Goal: Information Seeking & Learning: Learn about a topic

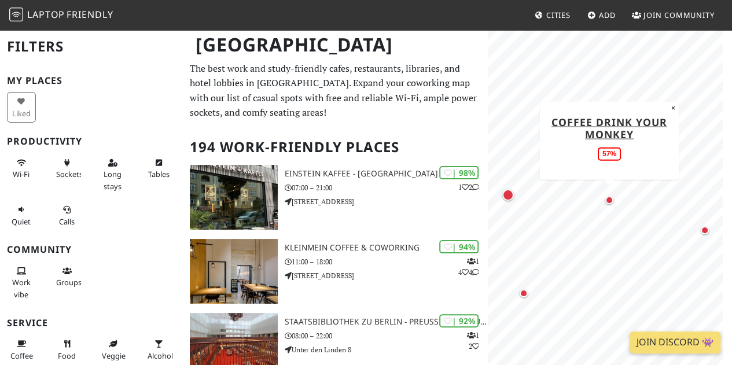
click at [609, 196] on div "Map marker" at bounding box center [609, 200] width 8 height 8
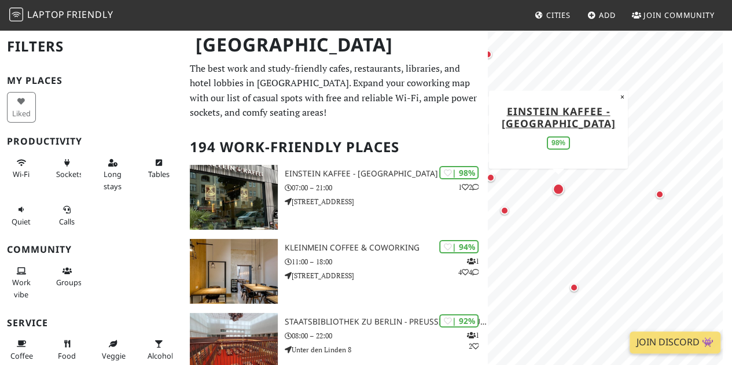
click at [564, 189] on div "Map marker" at bounding box center [558, 189] width 16 height 16
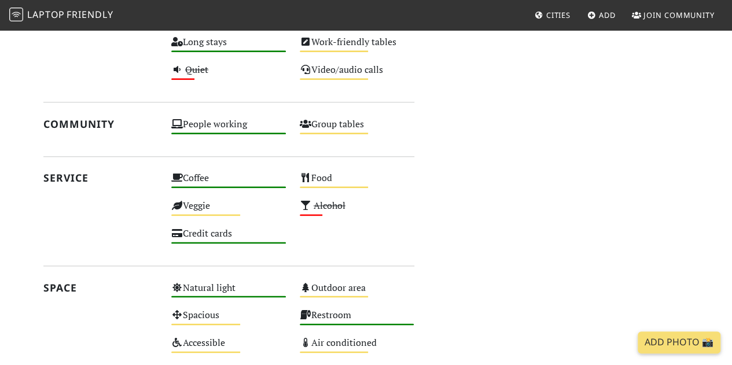
scroll to position [819, 0]
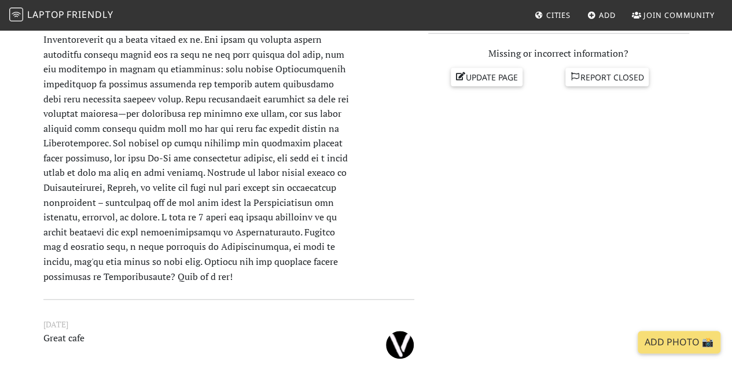
scroll to position [492, 0]
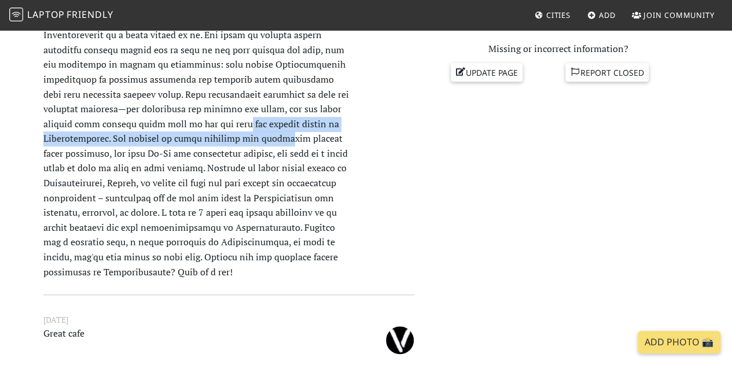
drag, startPoint x: 272, startPoint y: 143, endPoint x: 231, endPoint y: 110, distance: 51.9
click at [231, 110] on font at bounding box center [195, 115] width 305 height 323
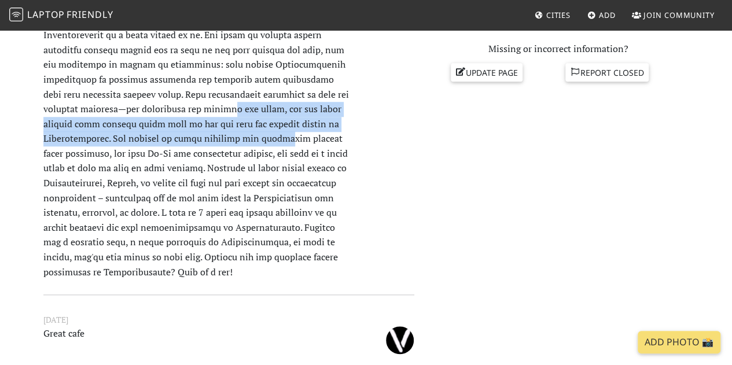
click at [231, 110] on font at bounding box center [195, 115] width 305 height 323
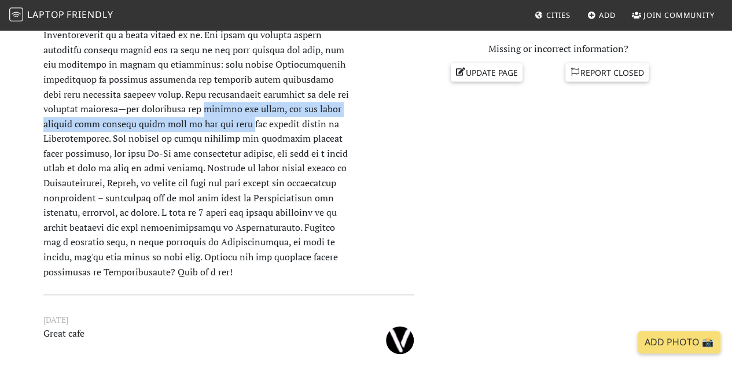
drag, startPoint x: 231, startPoint y: 110, endPoint x: 235, endPoint y: 129, distance: 18.8
click at [235, 129] on font at bounding box center [195, 115] width 305 height 323
drag, startPoint x: 235, startPoint y: 129, endPoint x: 209, endPoint y: 110, distance: 31.5
click at [209, 110] on font at bounding box center [195, 115] width 305 height 323
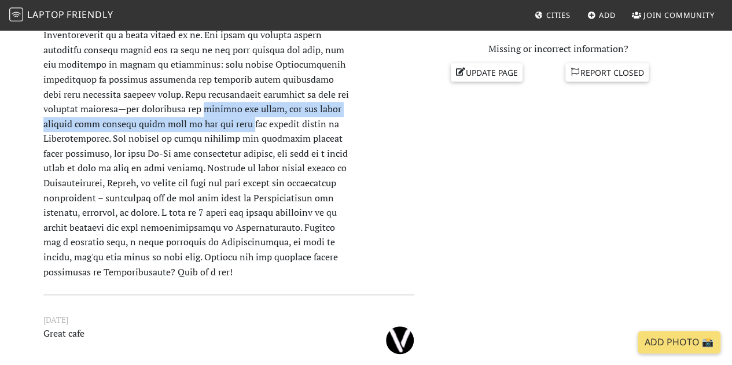
click at [209, 110] on font at bounding box center [195, 115] width 305 height 323
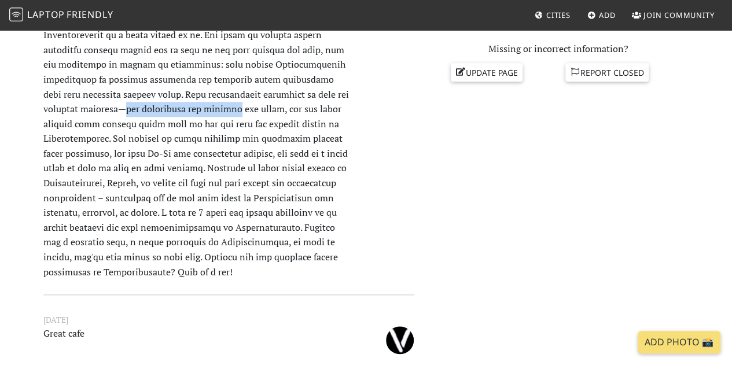
drag, startPoint x: 209, startPoint y: 110, endPoint x: 139, endPoint y: 114, distance: 70.1
click at [139, 114] on font at bounding box center [195, 115] width 305 height 323
drag, startPoint x: 139, startPoint y: 114, endPoint x: 268, endPoint y: 116, distance: 129.0
click at [268, 116] on p at bounding box center [196, 117] width 320 height 326
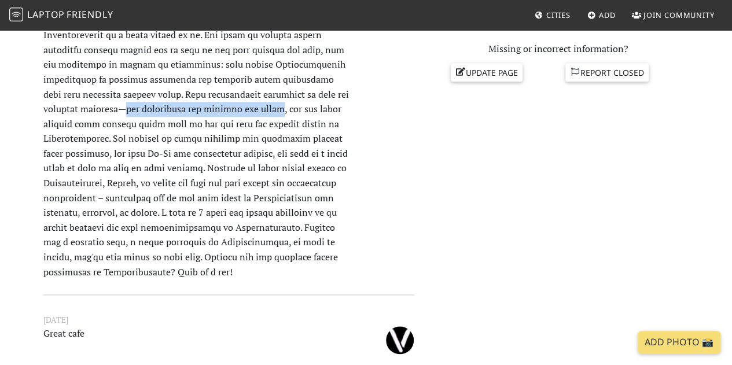
click at [268, 116] on p at bounding box center [196, 117] width 320 height 326
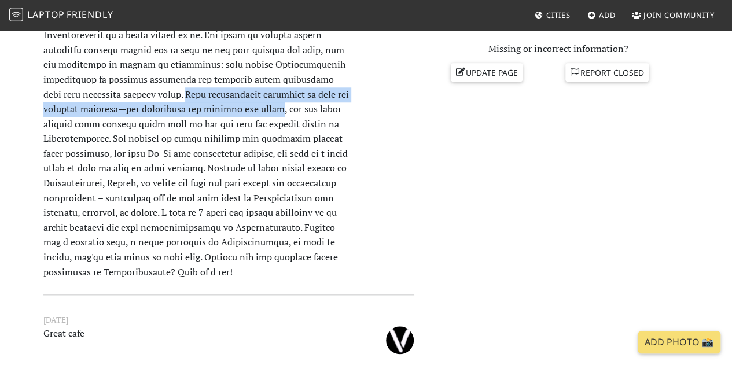
drag, startPoint x: 268, startPoint y: 116, endPoint x: 159, endPoint y: 99, distance: 110.5
click at [159, 99] on p at bounding box center [196, 117] width 320 height 326
click at [159, 99] on font at bounding box center [195, 115] width 305 height 323
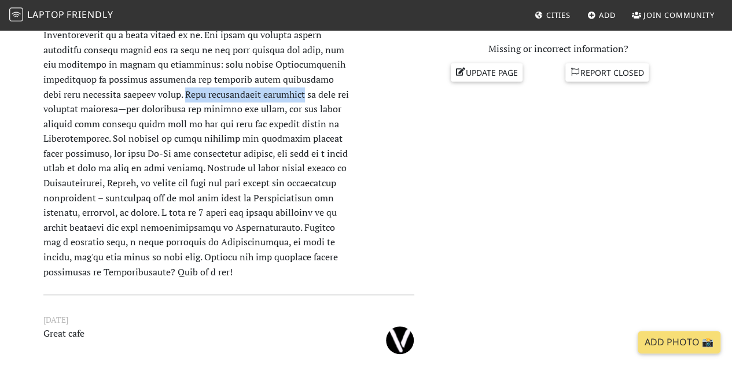
drag, startPoint x: 159, startPoint y: 99, endPoint x: 227, endPoint y: 98, distance: 68.3
click at [227, 98] on font at bounding box center [195, 115] width 305 height 323
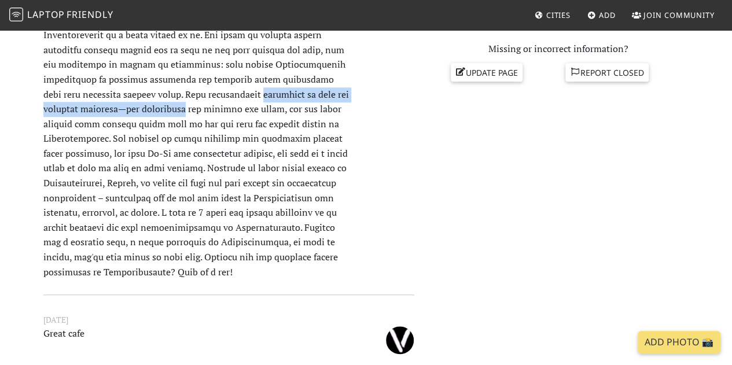
drag, startPoint x: 227, startPoint y: 98, endPoint x: 165, endPoint y: 106, distance: 62.4
click at [165, 106] on font at bounding box center [195, 115] width 305 height 323
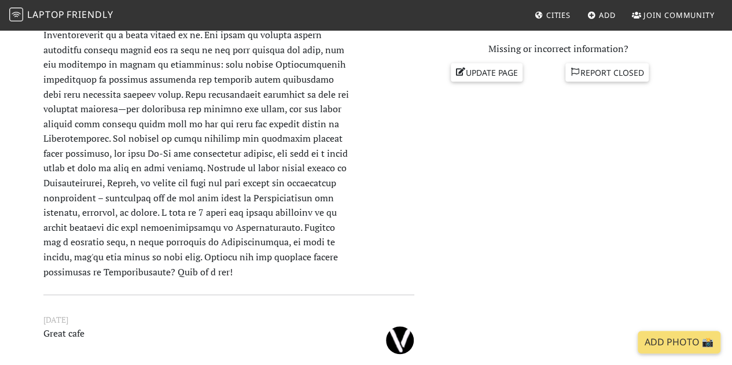
click at [145, 108] on font at bounding box center [195, 115] width 305 height 323
drag, startPoint x: 145, startPoint y: 108, endPoint x: 215, endPoint y: 109, distance: 70.6
click at [215, 109] on font at bounding box center [195, 115] width 305 height 323
drag, startPoint x: 215, startPoint y: 109, endPoint x: 172, endPoint y: 109, distance: 42.8
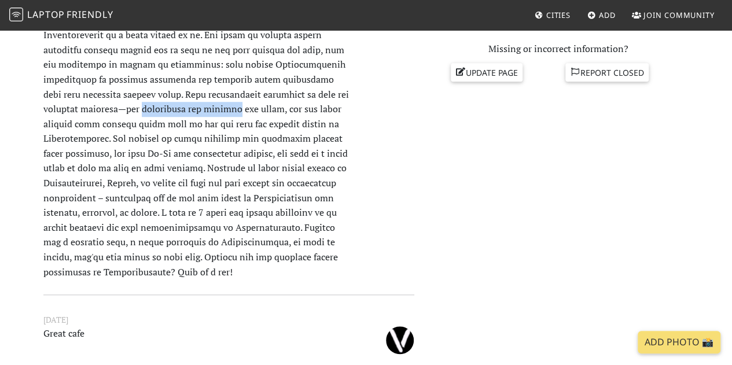
click at [172, 109] on font at bounding box center [195, 115] width 305 height 323
drag, startPoint x: 172, startPoint y: 109, endPoint x: 207, endPoint y: 110, distance: 34.1
click at [207, 110] on font at bounding box center [195, 115] width 305 height 323
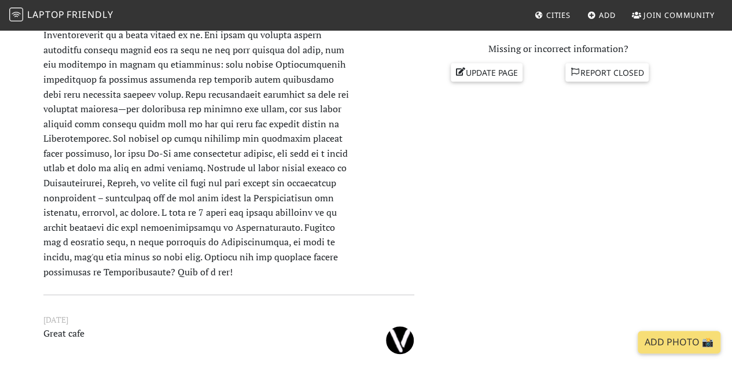
click at [161, 124] on font at bounding box center [195, 115] width 305 height 323
drag, startPoint x: 161, startPoint y: 124, endPoint x: 213, endPoint y: 124, distance: 52.6
click at [213, 124] on font at bounding box center [195, 115] width 305 height 323
click at [198, 134] on font at bounding box center [195, 115] width 305 height 323
click at [152, 133] on font at bounding box center [195, 115] width 305 height 323
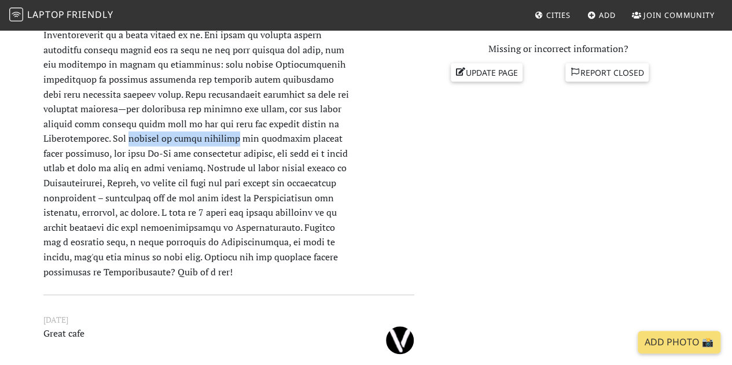
drag, startPoint x: 152, startPoint y: 133, endPoint x: 204, endPoint y: 133, distance: 52.1
click at [204, 133] on font at bounding box center [195, 115] width 305 height 323
click at [126, 149] on p at bounding box center [196, 117] width 320 height 326
click at [126, 149] on font at bounding box center [195, 115] width 305 height 323
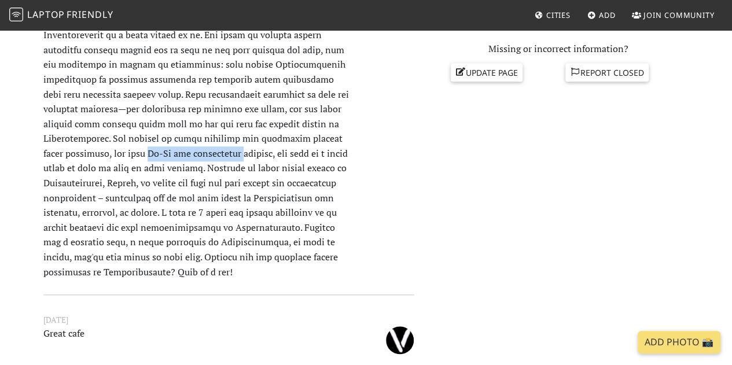
drag, startPoint x: 126, startPoint y: 149, endPoint x: 212, endPoint y: 156, distance: 87.0
click at [212, 156] on font at bounding box center [195, 115] width 305 height 323
click at [135, 169] on font at bounding box center [195, 115] width 305 height 323
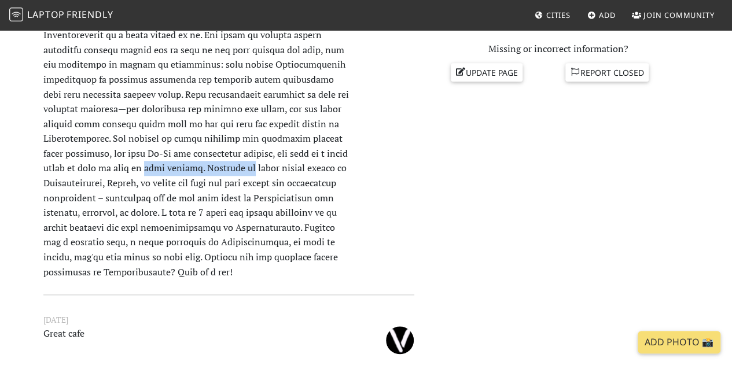
drag, startPoint x: 135, startPoint y: 169, endPoint x: 224, endPoint y: 170, distance: 88.5
click at [224, 170] on font at bounding box center [195, 115] width 305 height 323
click at [224, 186] on font at bounding box center [195, 115] width 305 height 323
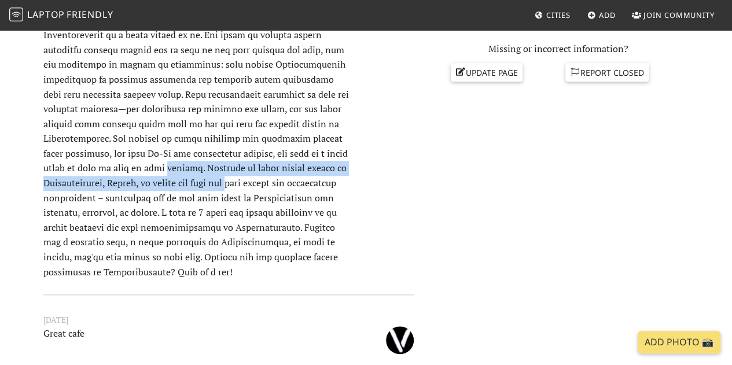
drag, startPoint x: 224, startPoint y: 186, endPoint x: 162, endPoint y: 173, distance: 63.3
click at [162, 173] on font at bounding box center [195, 115] width 305 height 323
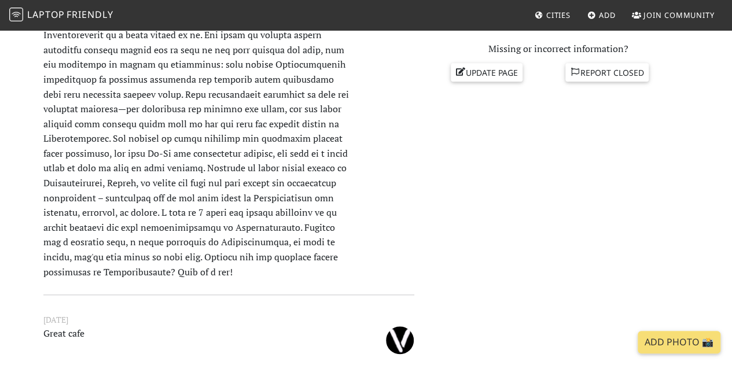
click at [133, 203] on font at bounding box center [195, 115] width 305 height 323
drag, startPoint x: 133, startPoint y: 203, endPoint x: 212, endPoint y: 201, distance: 78.7
click at [212, 201] on font at bounding box center [195, 115] width 305 height 323
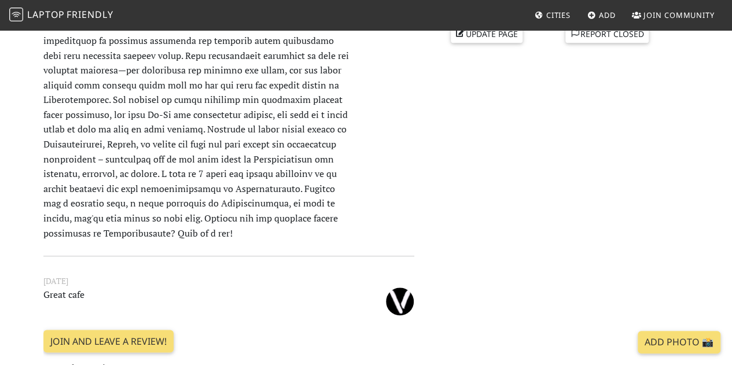
scroll to position [532, 0]
